Goal: Communication & Community: Participate in discussion

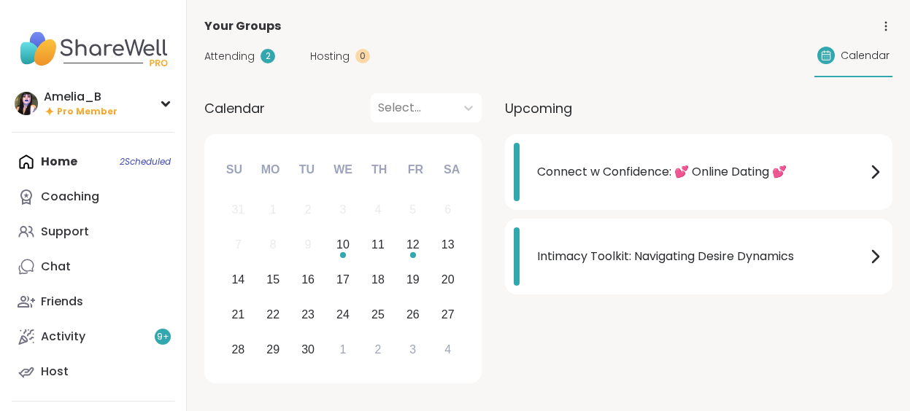
click at [584, 171] on span "Connect w Confidence: 💕 Online Dating 💕" at bounding box center [701, 172] width 329 height 18
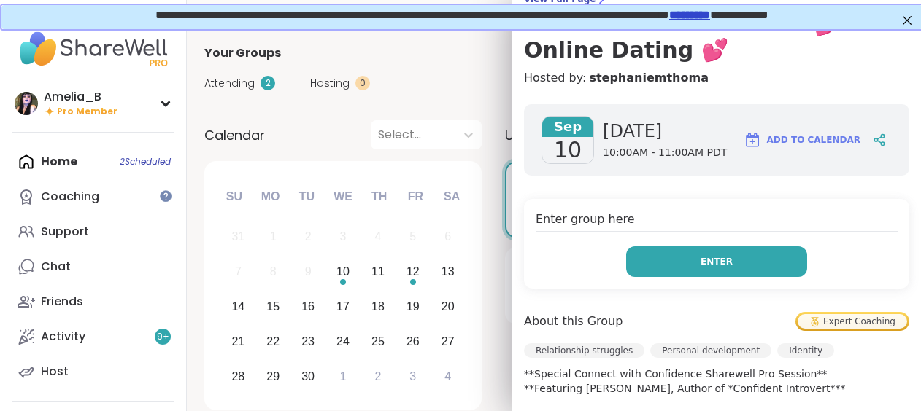
click at [775, 255] on button "Enter" at bounding box center [716, 262] width 181 height 31
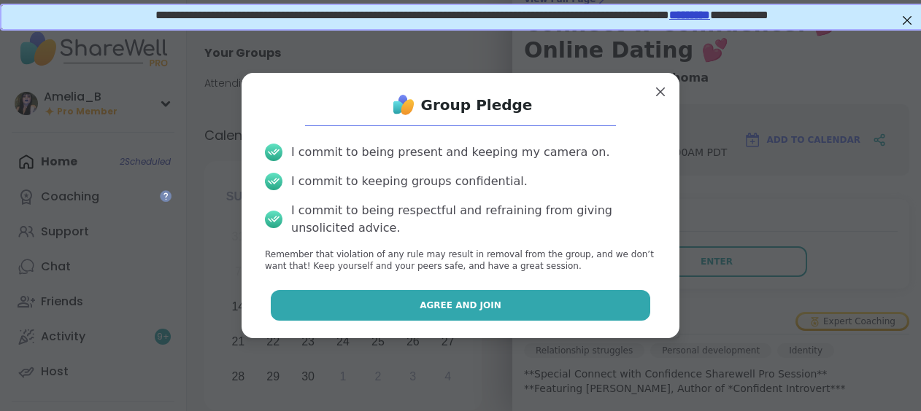
click at [543, 298] on button "Agree and Join" at bounding box center [461, 305] width 380 height 31
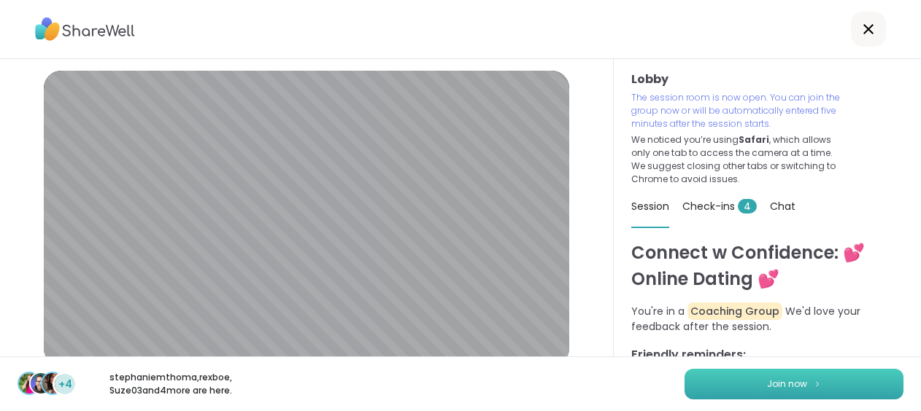
click at [730, 384] on button "Join now" at bounding box center [793, 384] width 219 height 31
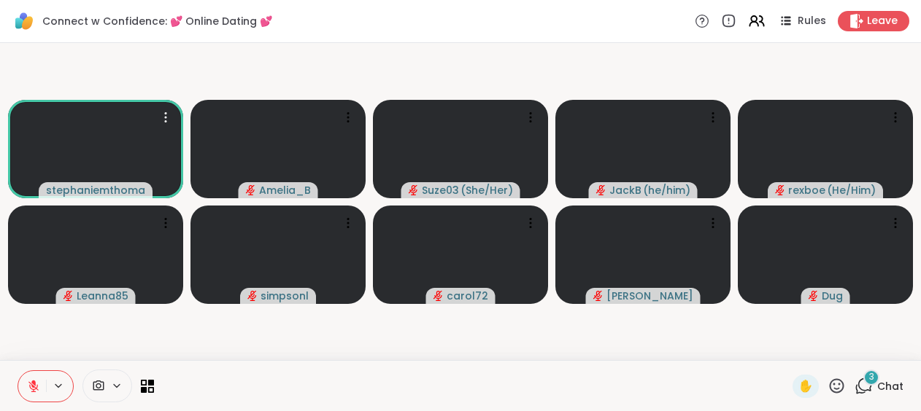
click at [863, 384] on icon at bounding box center [863, 386] width 18 height 18
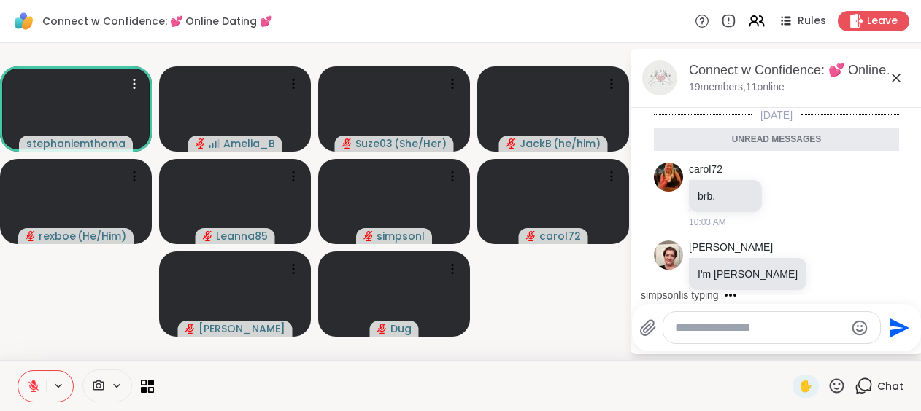
click at [695, 321] on textarea "Type your message" at bounding box center [760, 328] width 170 height 15
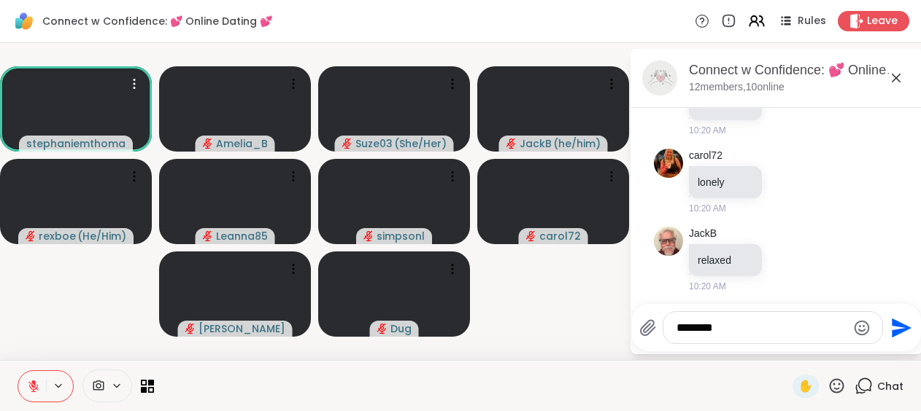
scroll to position [552, 0]
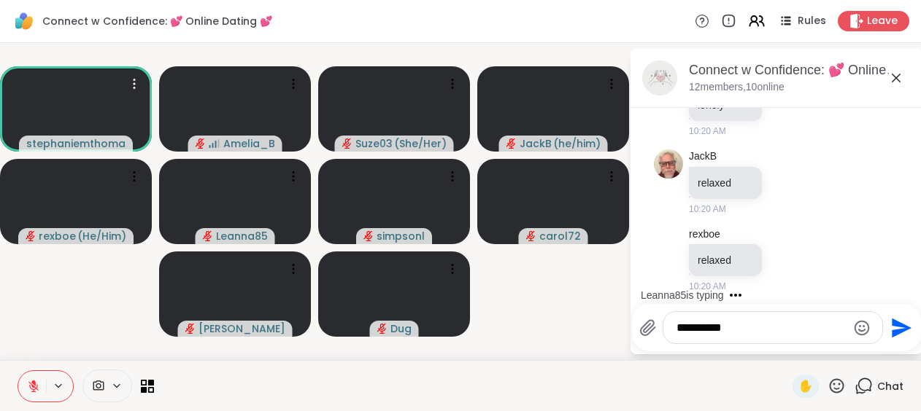
type textarea "**********"
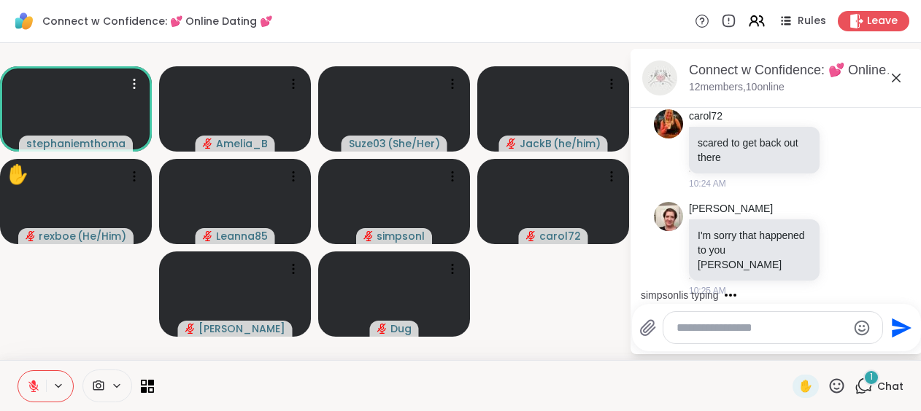
scroll to position [1574, 0]
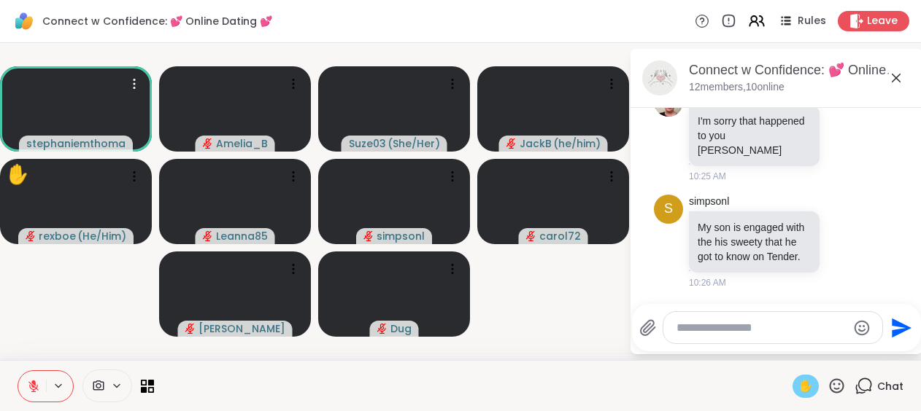
click at [803, 384] on span "✋" at bounding box center [805, 387] width 15 height 18
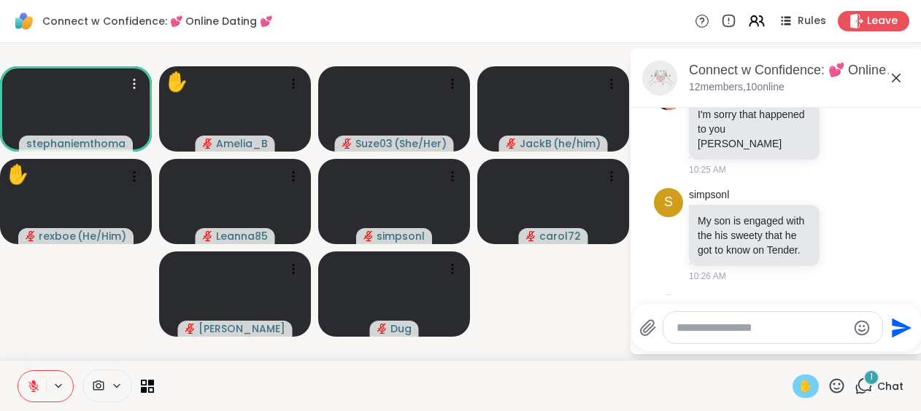
scroll to position [1695, 0]
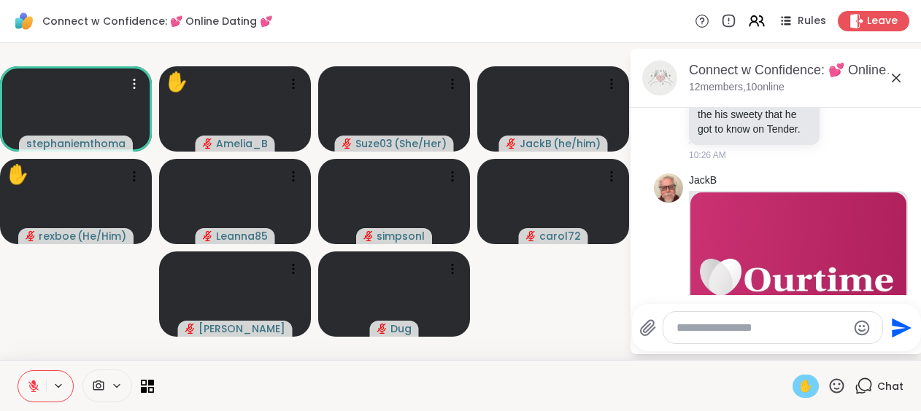
click at [803, 376] on div "✋" at bounding box center [805, 386] width 26 height 23
click at [719, 333] on textarea "Type your message" at bounding box center [761, 328] width 170 height 15
type textarea "**********"
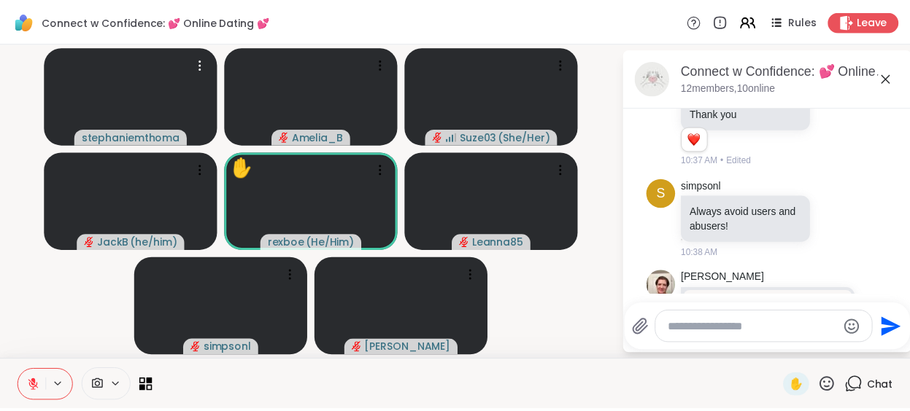
scroll to position [2954, 0]
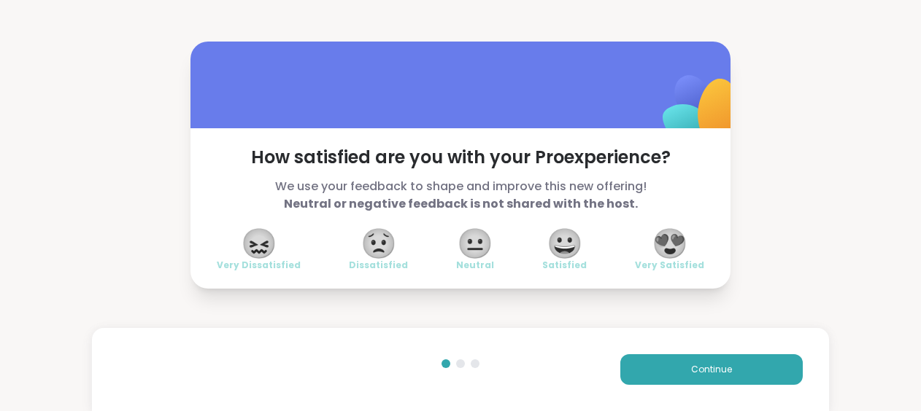
click at [562, 240] on span "😀" at bounding box center [564, 244] width 36 height 26
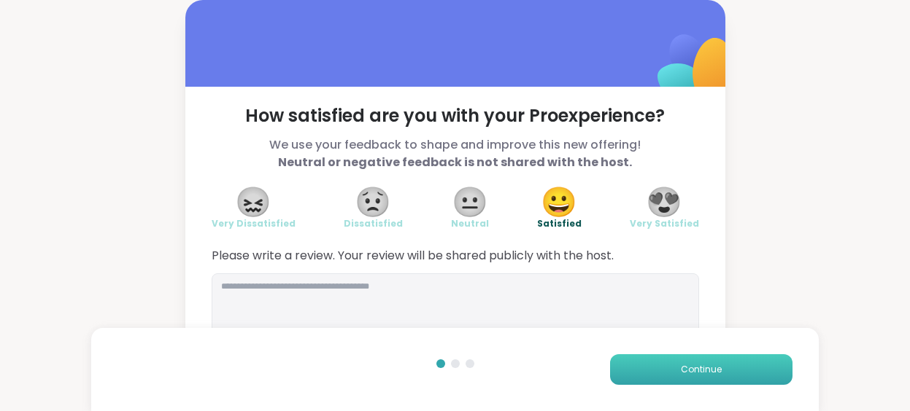
click at [695, 360] on button "Continue" at bounding box center [701, 370] width 182 height 31
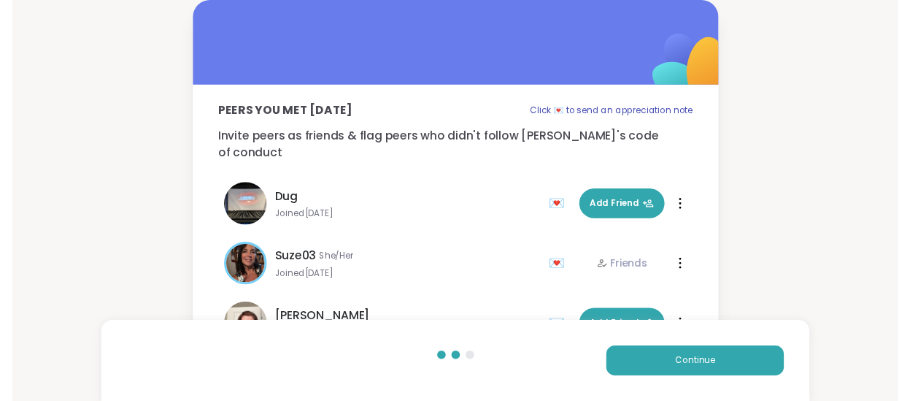
scroll to position [50, 0]
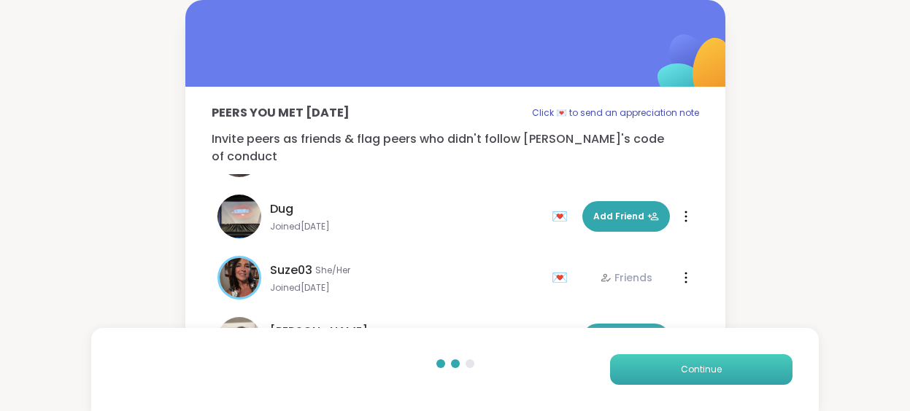
click at [700, 366] on span "Continue" at bounding box center [701, 369] width 41 height 13
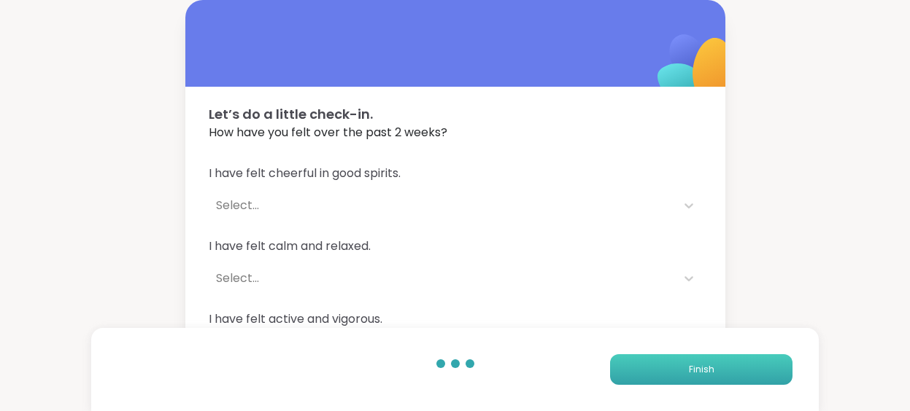
click at [697, 363] on span "Finish" at bounding box center [702, 369] width 26 height 13
